Goal: Task Accomplishment & Management: Use online tool/utility

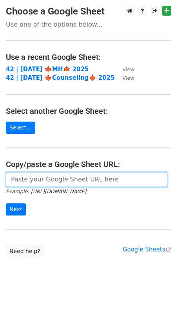
click at [61, 176] on input "url" at bounding box center [86, 179] width 161 height 15
paste input "https://docs.google.com/spreadsheets/d/1qnrYXjZrsjzKfA_yf-0NmiyLoIXQdDhAvsz7kJG…"
type input "https://docs.google.com/spreadsheets/d/1qnrYXjZrsjzKfA_yf-0NmiyLoIXQdDhAvsz7kJG…"
click at [6, 204] on input "Next" at bounding box center [16, 210] width 20 height 12
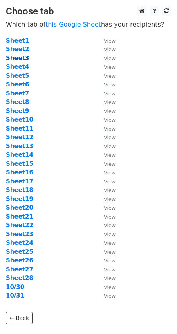
click at [23, 56] on strong "Sheet3" at bounding box center [17, 58] width 23 height 7
click at [15, 59] on strong "Sheet3" at bounding box center [17, 58] width 23 height 7
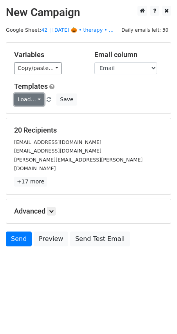
click at [32, 103] on link "Load..." at bounding box center [29, 100] width 30 height 12
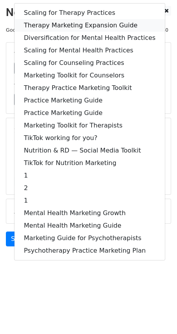
click at [78, 22] on link "Therapy Marketing Expansion Guide" at bounding box center [89, 25] width 150 height 13
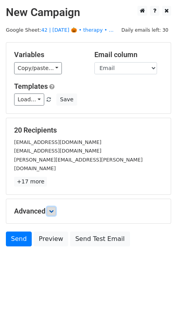
click at [54, 209] on icon at bounding box center [51, 211] width 5 height 5
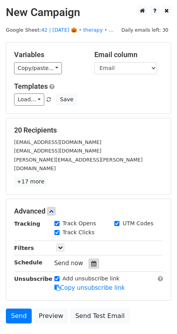
click at [91, 261] on icon at bounding box center [93, 263] width 5 height 5
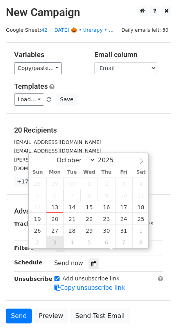
type input "2025-11-03 12:00"
select select "10"
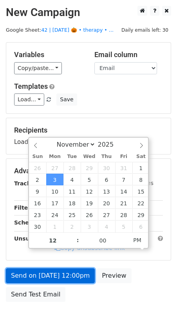
click at [49, 277] on link "Send on Nov 3 at 12:00pm" at bounding box center [50, 275] width 89 height 15
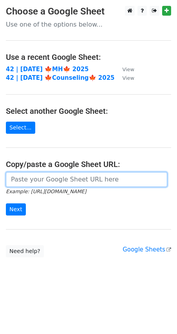
click at [63, 180] on input "url" at bounding box center [86, 179] width 161 height 15
paste input "[URL][DOMAIN_NAME]"
type input "[URL][DOMAIN_NAME]"
click at [6, 204] on input "Next" at bounding box center [16, 210] width 20 height 12
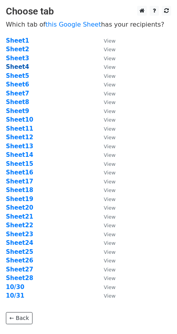
click at [23, 66] on strong "Sheet4" at bounding box center [17, 66] width 23 height 7
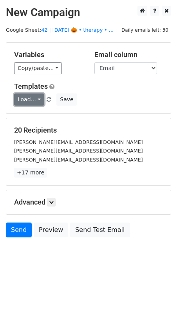
click at [24, 101] on link "Load..." at bounding box center [29, 100] width 30 height 12
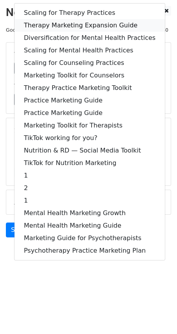
click at [72, 23] on link "Therapy Marketing Expansion Guide" at bounding box center [89, 25] width 150 height 13
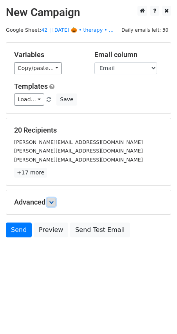
click at [55, 204] on link at bounding box center [51, 202] width 9 height 9
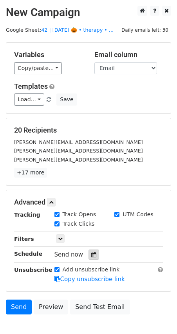
click at [90, 256] on div at bounding box center [93, 255] width 11 height 10
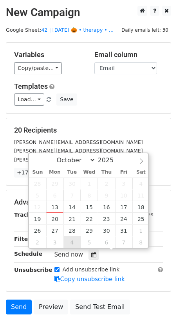
type input "2025-11-04 12:00"
select select "10"
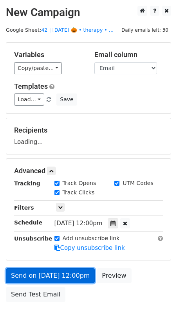
click at [51, 273] on link "Send on Nov 4 at 12:00pm" at bounding box center [50, 275] width 89 height 15
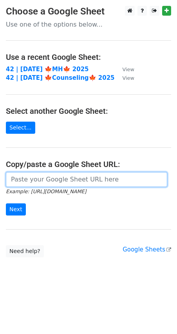
click at [63, 180] on input "url" at bounding box center [86, 179] width 161 height 15
paste input "[URL][DOMAIN_NAME]"
type input "[URL][DOMAIN_NAME]"
click at [6, 204] on input "Next" at bounding box center [16, 210] width 20 height 12
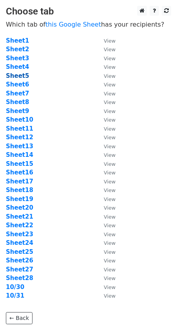
click at [23, 74] on strong "Sheet5" at bounding box center [17, 75] width 23 height 7
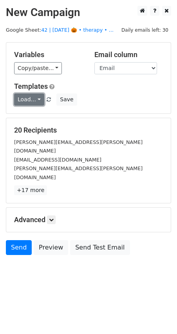
click at [25, 99] on link "Load..." at bounding box center [29, 100] width 30 height 12
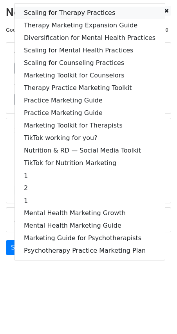
drag, startPoint x: 72, startPoint y: 14, endPoint x: 66, endPoint y: 47, distance: 33.1
click at [72, 14] on link "Scaling for Therapy Practices" at bounding box center [89, 13] width 150 height 13
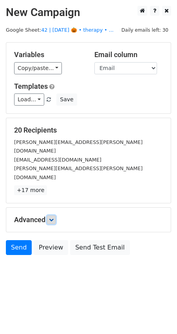
click at [53, 216] on link at bounding box center [51, 220] width 9 height 9
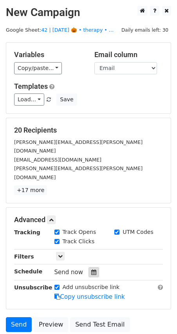
click at [91, 270] on icon at bounding box center [93, 272] width 5 height 5
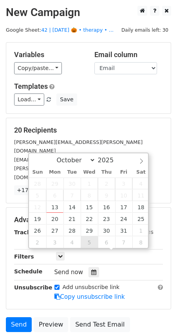
type input "2025-11-05 12:00"
select select "10"
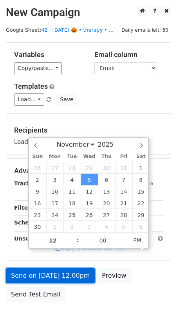
click at [74, 271] on link "Send on Nov 5 at 12:00pm" at bounding box center [50, 275] width 89 height 15
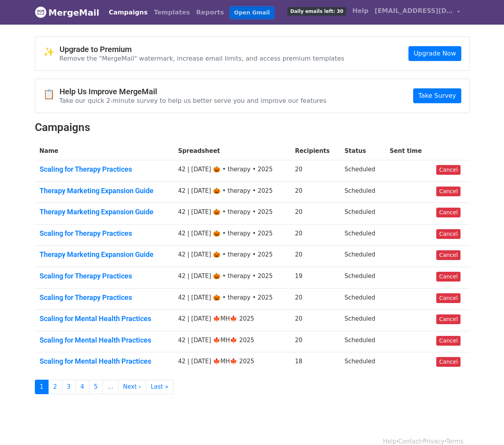
click at [230, 9] on link "Open Gmail" at bounding box center [251, 12] width 43 height 11
click at [222, 190] on td "42 | [DATE] 🎃 • therapy • 2025" at bounding box center [231, 193] width 117 height 22
click at [62, 386] on link "3" at bounding box center [69, 387] width 14 height 14
click at [57, 385] on link "2" at bounding box center [55, 387] width 14 height 14
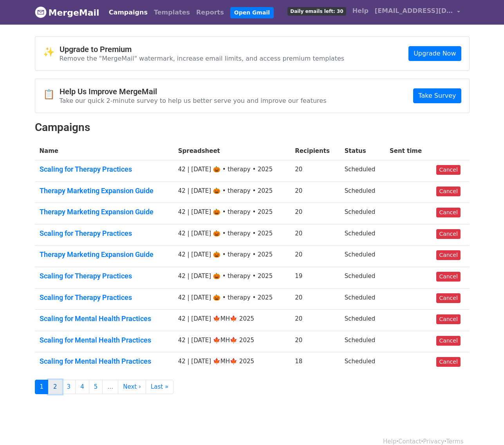
click at [57, 388] on link "2" at bounding box center [55, 387] width 14 height 14
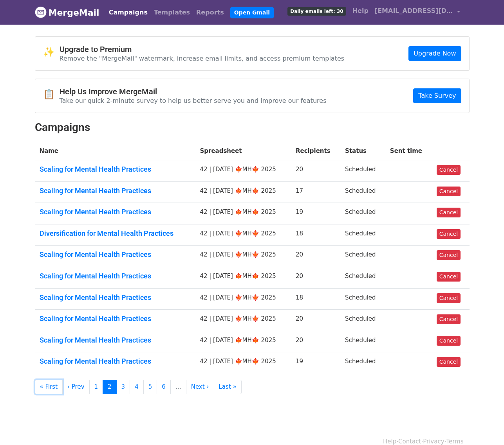
click at [50, 386] on link "« First" at bounding box center [49, 387] width 28 height 14
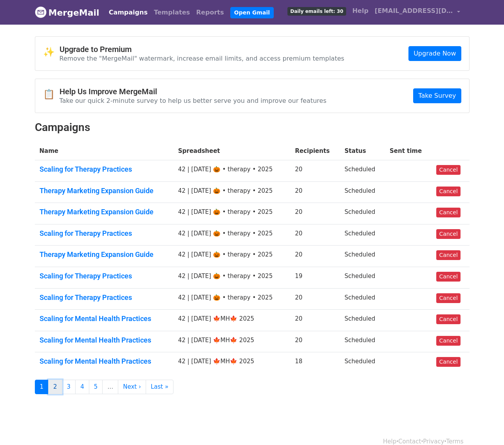
click at [56, 387] on link "2" at bounding box center [55, 387] width 14 height 14
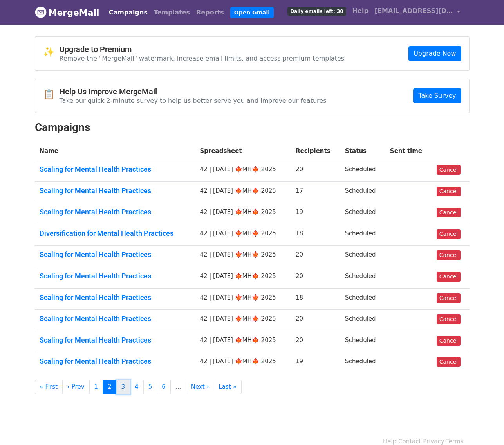
click at [122, 387] on link "3" at bounding box center [123, 387] width 14 height 14
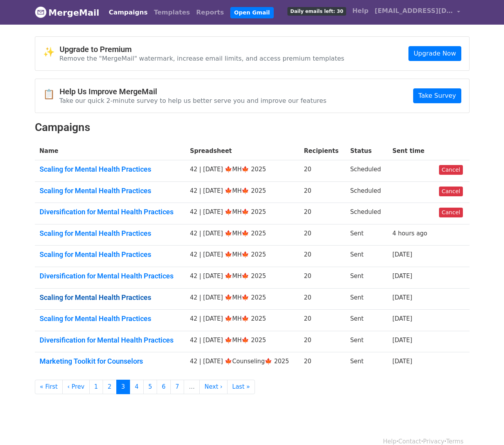
click at [80, 299] on link "Scaling for Mental Health Practices" at bounding box center [110, 298] width 141 height 9
click at [80, 315] on link "Scaling for Mental Health Practices" at bounding box center [110, 319] width 141 height 9
click at [81, 344] on td "Diversification for Mental Health Practices" at bounding box center [110, 342] width 150 height 22
click at [84, 336] on link "Diversification for Mental Health Practices" at bounding box center [110, 340] width 141 height 9
click at [84, 358] on link "Marketing Toolkit for Counselors" at bounding box center [110, 361] width 141 height 9
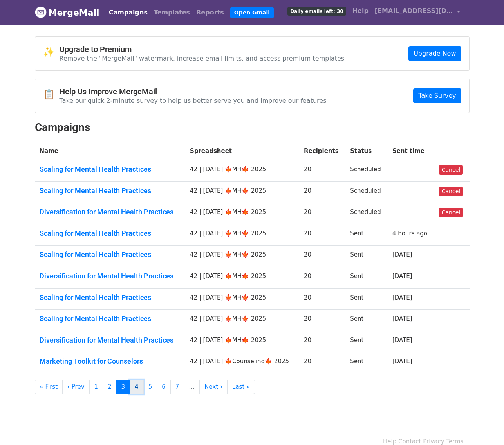
click at [133, 392] on link "4" at bounding box center [137, 387] width 14 height 14
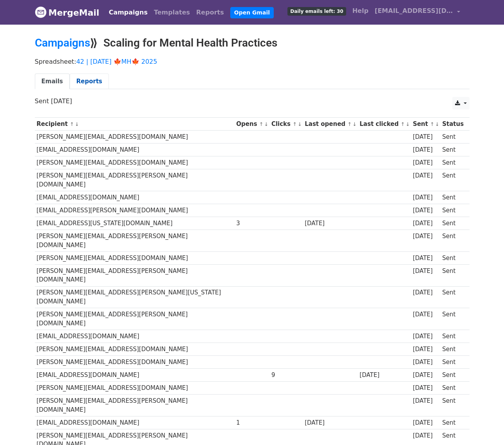
click at [77, 80] on link "Reports" at bounding box center [89, 82] width 39 height 16
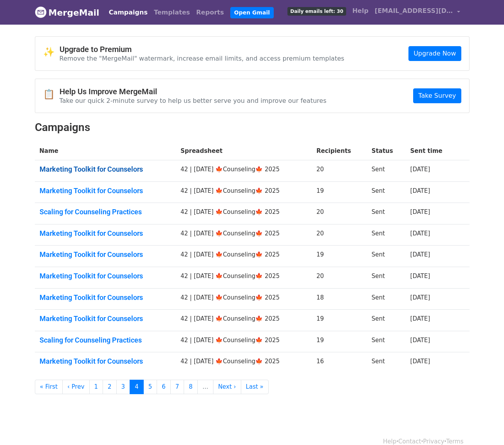
click at [90, 166] on link "Marketing Toolkit for Counselors" at bounding box center [106, 169] width 132 height 9
click at [90, 187] on link "Marketing Toolkit for Counselors" at bounding box center [106, 191] width 132 height 9
click at [90, 211] on link "Scaling for Counseling Practices" at bounding box center [106, 212] width 132 height 9
click at [90, 234] on link "Marketing Toolkit for Counselors" at bounding box center [106, 233] width 132 height 9
click at [89, 255] on link "Marketing Toolkit for Counselors" at bounding box center [106, 254] width 132 height 9
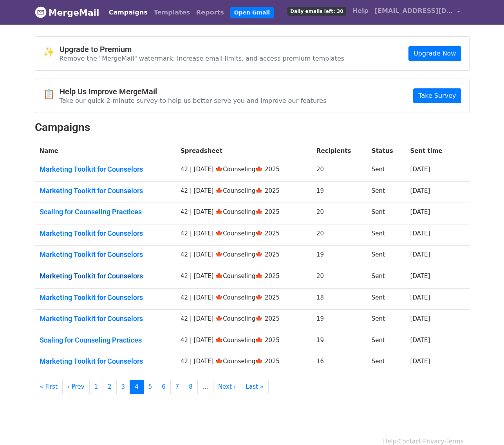
click at [89, 273] on link "Marketing Toolkit for Counselors" at bounding box center [106, 276] width 132 height 9
click at [89, 307] on td "Marketing Toolkit for Counselors" at bounding box center [105, 299] width 141 height 22
click at [83, 295] on link "Marketing Toolkit for Counselors" at bounding box center [106, 298] width 132 height 9
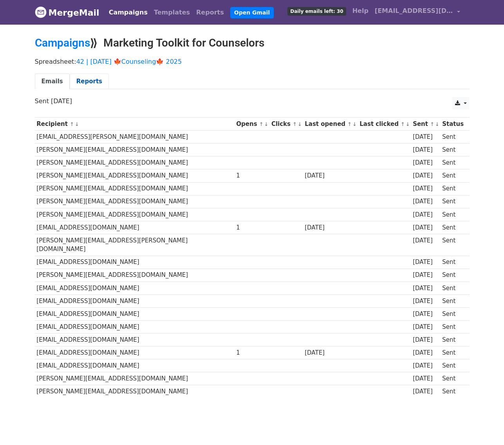
click at [79, 85] on link "Reports" at bounding box center [89, 82] width 39 height 16
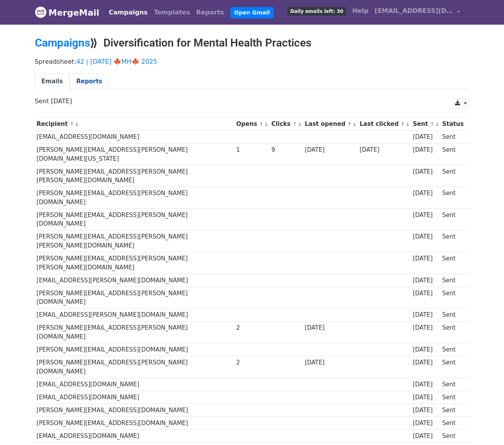
click at [85, 83] on link "Reports" at bounding box center [89, 82] width 39 height 16
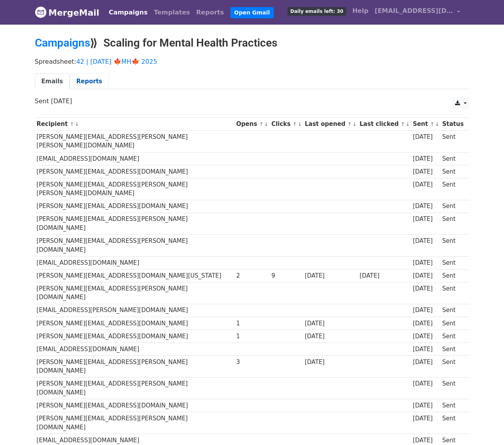
click at [85, 83] on link "Reports" at bounding box center [89, 82] width 39 height 16
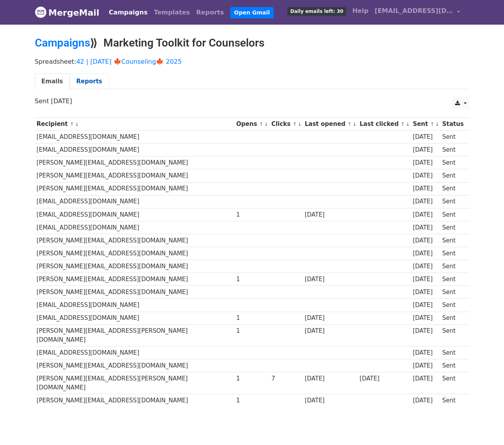
click at [88, 81] on link "Reports" at bounding box center [89, 82] width 39 height 16
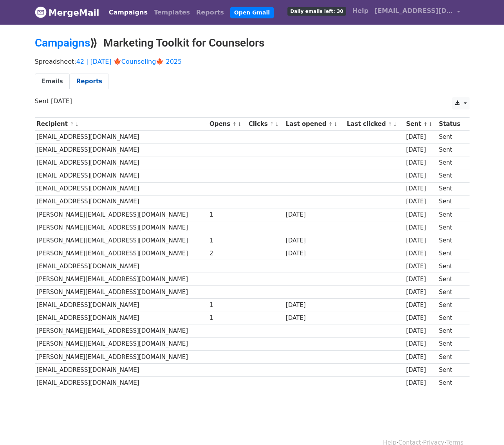
click at [94, 82] on link "Reports" at bounding box center [89, 82] width 39 height 16
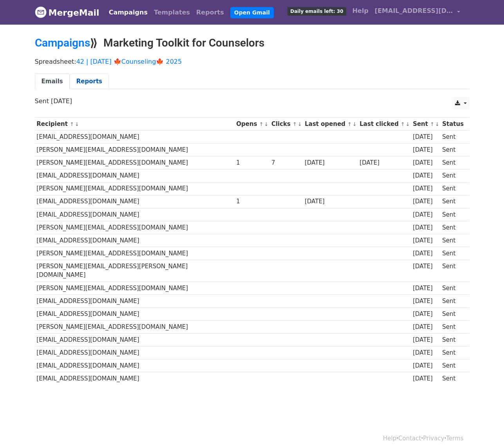
click at [90, 84] on link "Reports" at bounding box center [89, 82] width 39 height 16
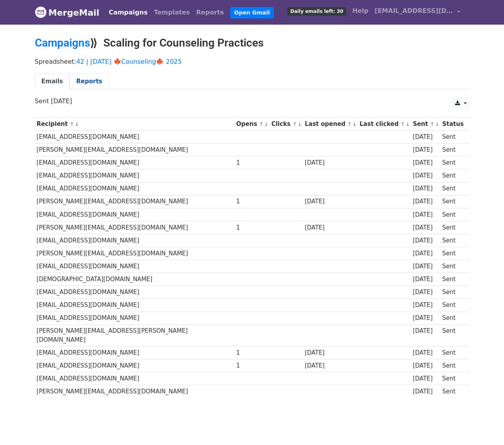
click at [84, 84] on link "Reports" at bounding box center [89, 82] width 39 height 16
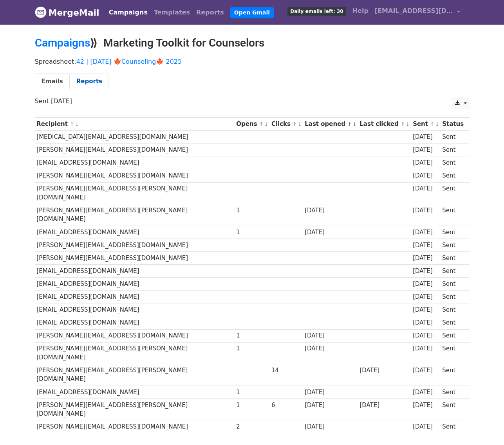
click at [79, 81] on link "Reports" at bounding box center [89, 82] width 39 height 16
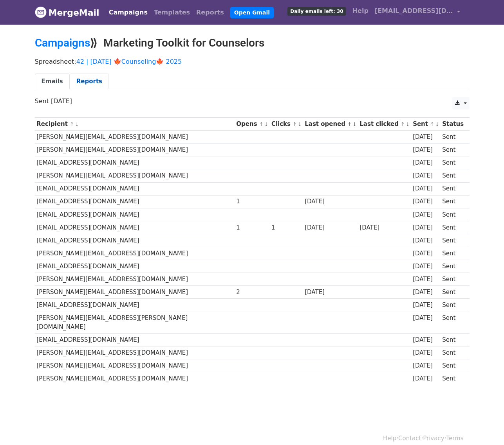
click at [88, 74] on link "Reports" at bounding box center [89, 82] width 39 height 16
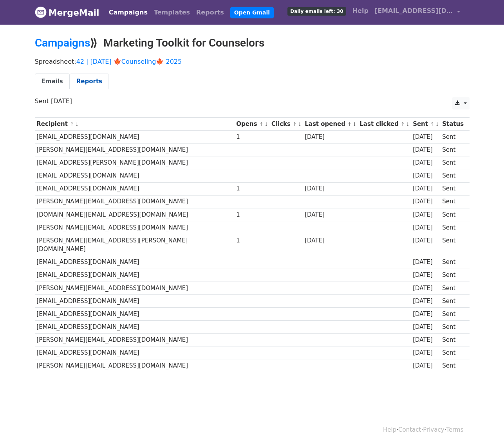
click at [96, 88] on link "Reports" at bounding box center [89, 82] width 39 height 16
